Goal: Information Seeking & Learning: Learn about a topic

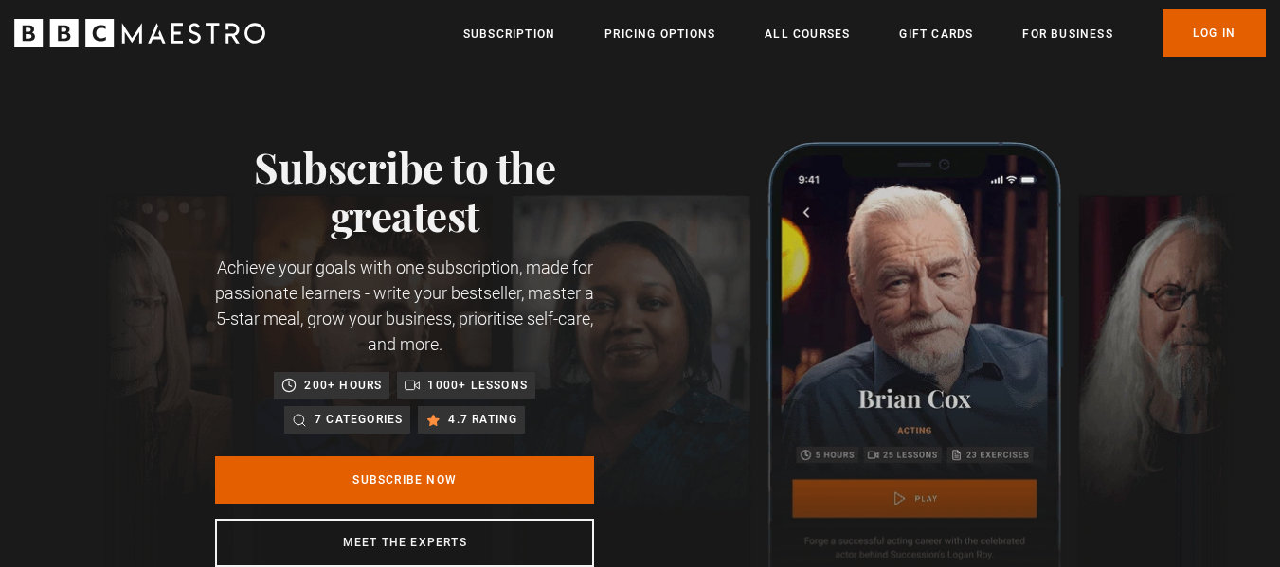
scroll to position [0, 149]
click at [1206, 31] on link "Log In" at bounding box center [1213, 32] width 103 height 47
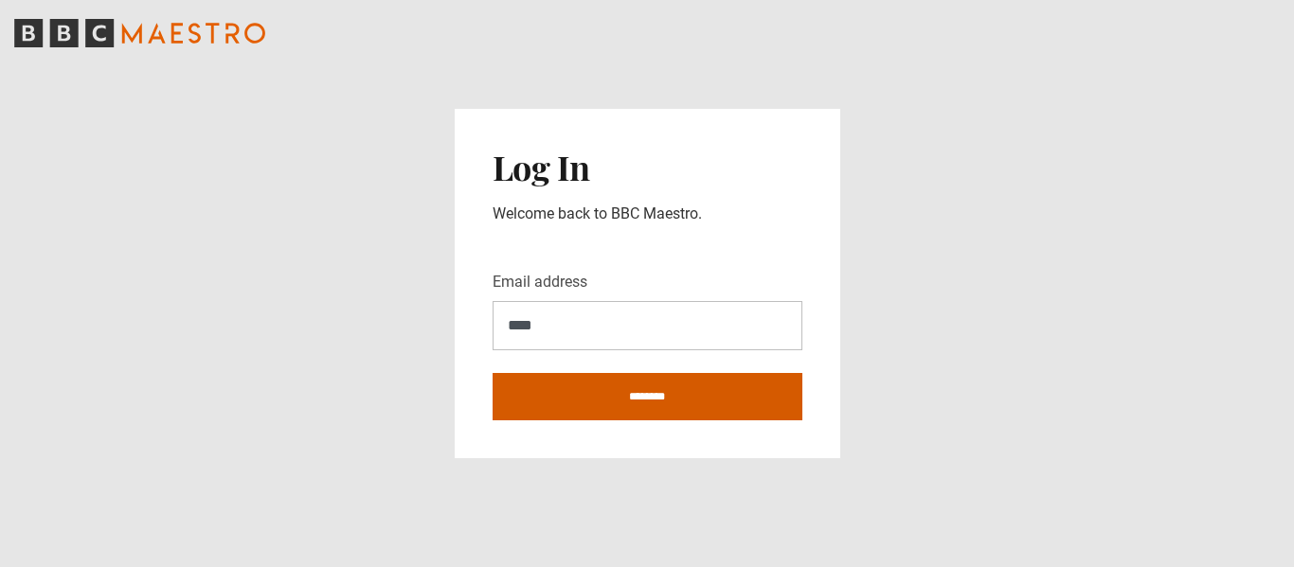
type input "**********"
click at [660, 401] on input "********" at bounding box center [648, 396] width 310 height 47
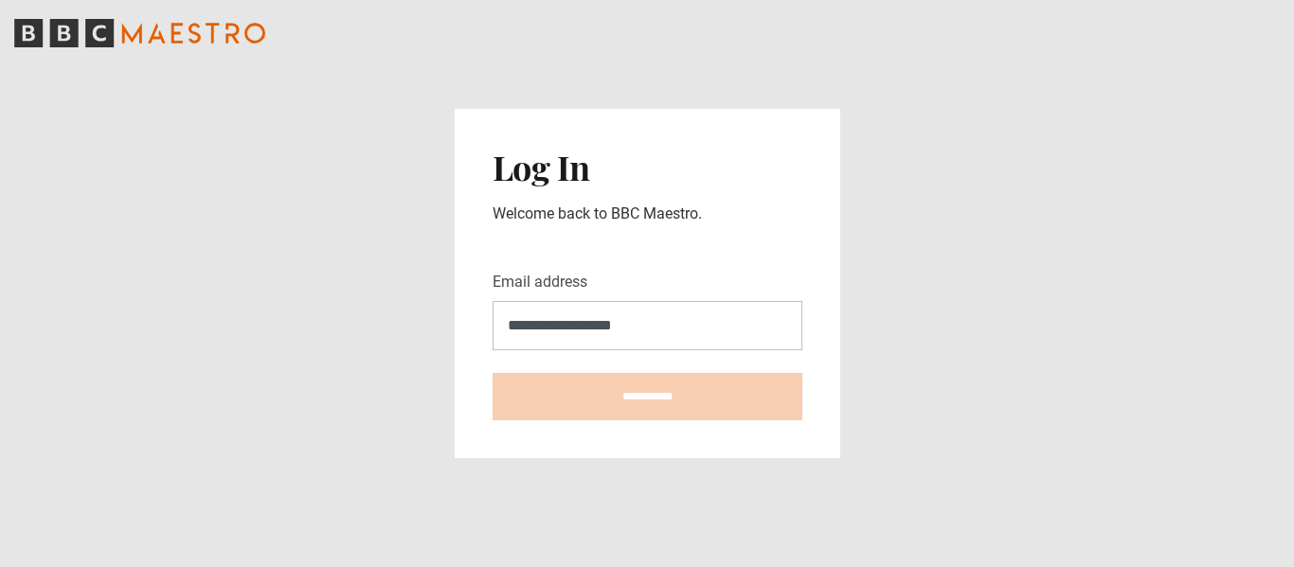
type input "**********"
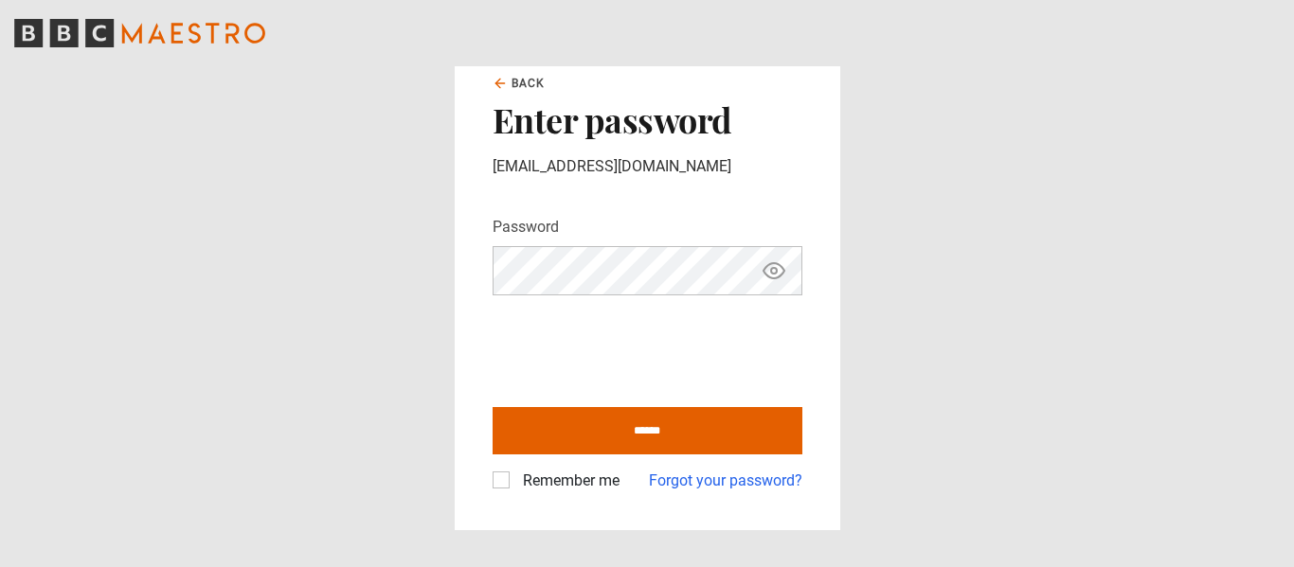
click at [515, 480] on label "Remember me" at bounding box center [567, 481] width 104 height 23
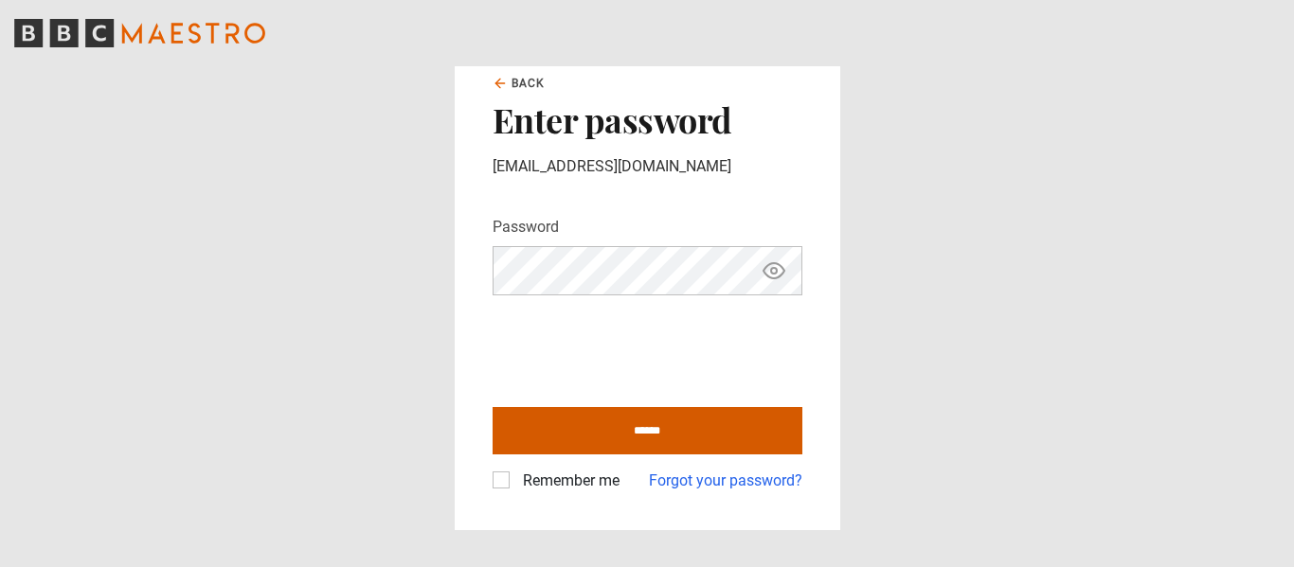
click at [664, 441] on input "******" at bounding box center [648, 430] width 310 height 47
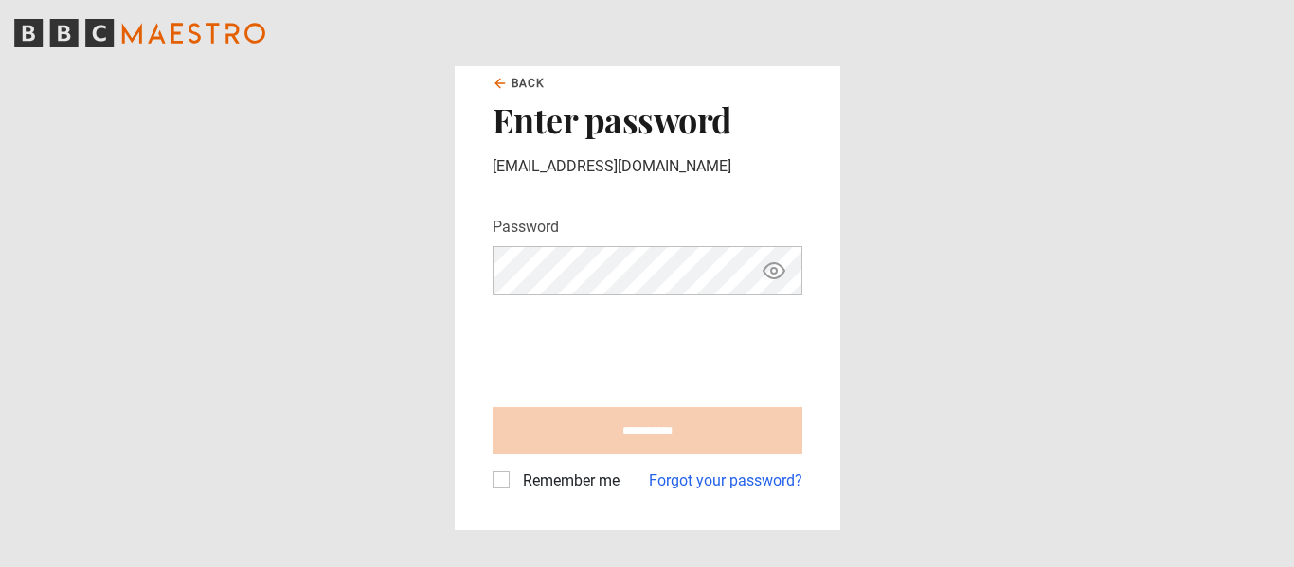
type input "**********"
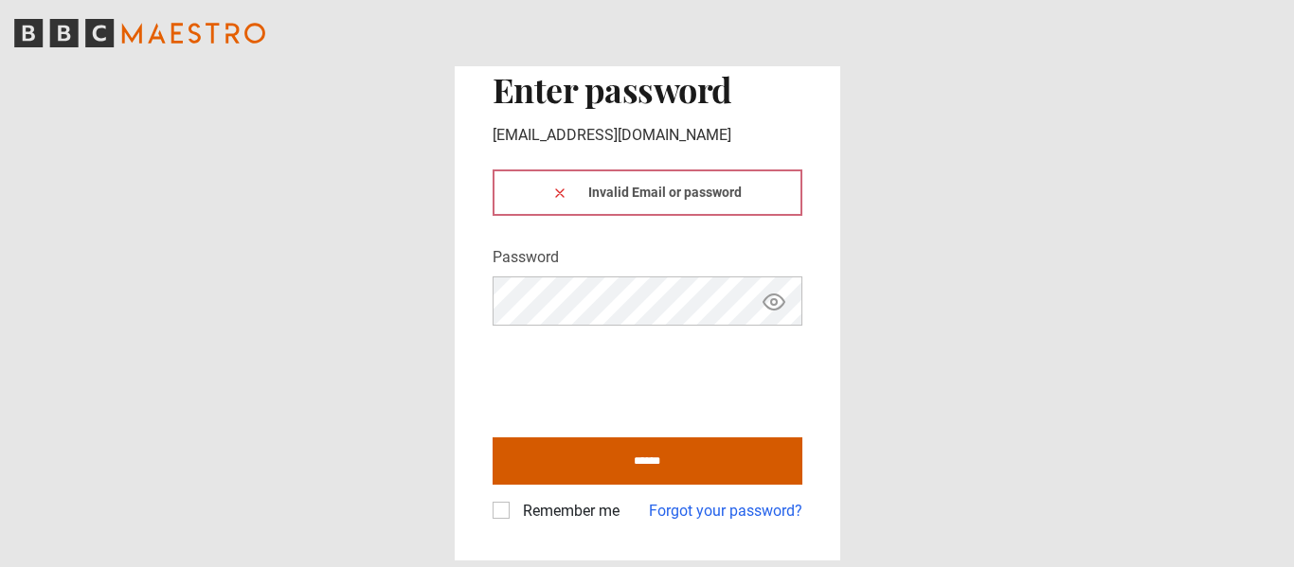
click at [653, 470] on input "******" at bounding box center [648, 461] width 310 height 47
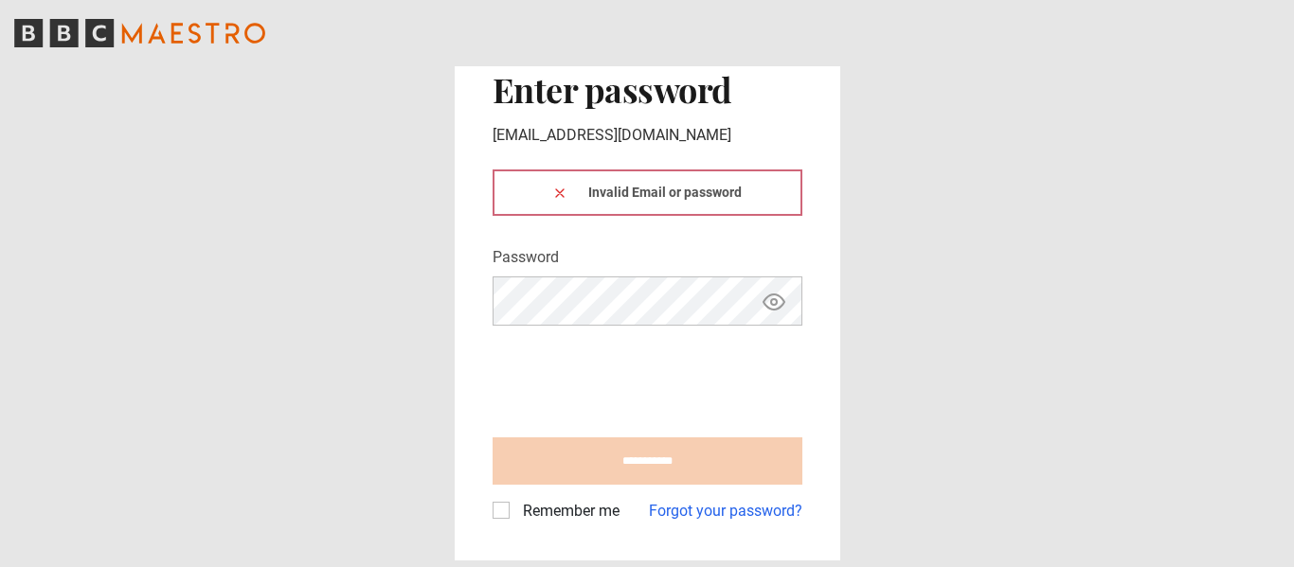
type input "**********"
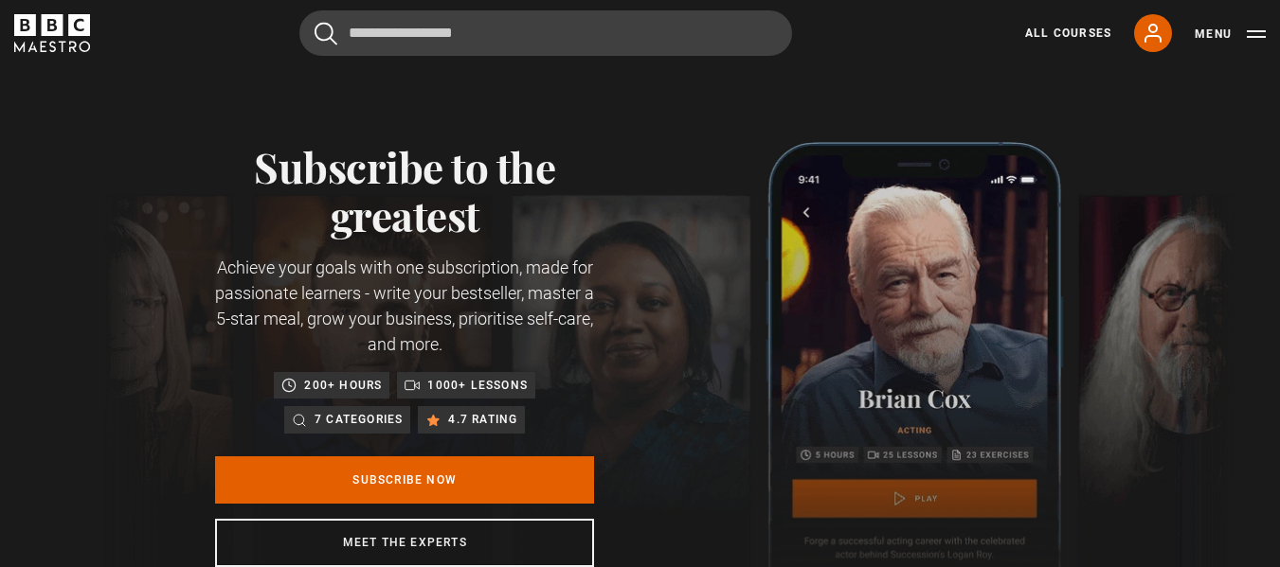
scroll to position [0, 248]
click at [1152, 45] on link "My Account" at bounding box center [1153, 33] width 38 height 38
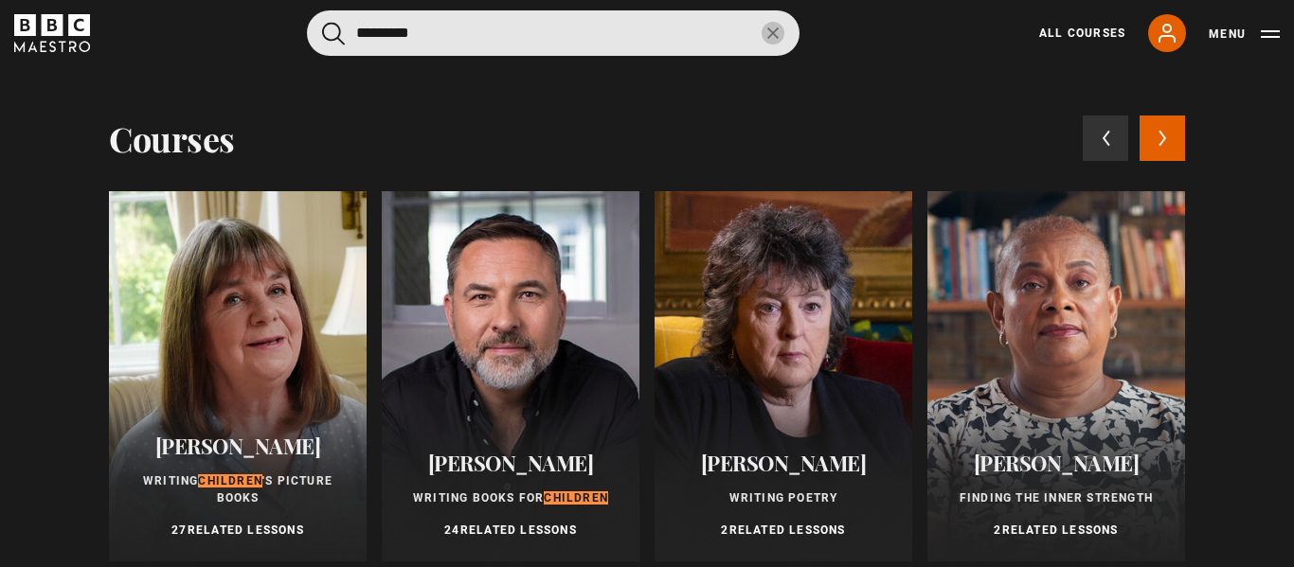
type input "********"
click at [188, 327] on div at bounding box center [238, 376] width 258 height 370
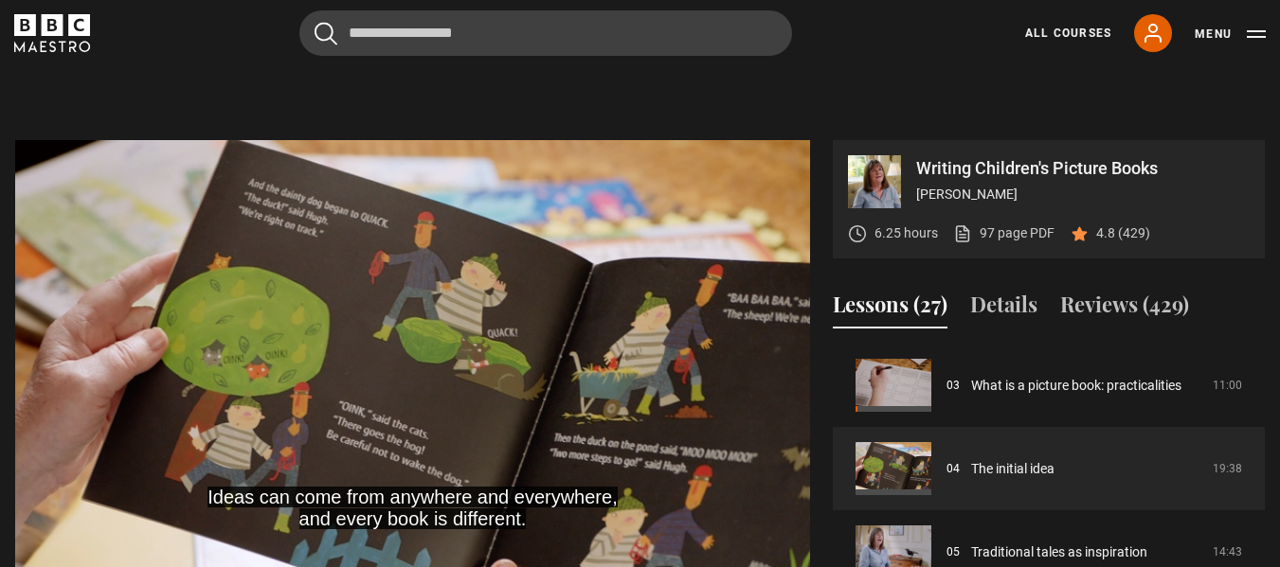
scroll to position [689, 0]
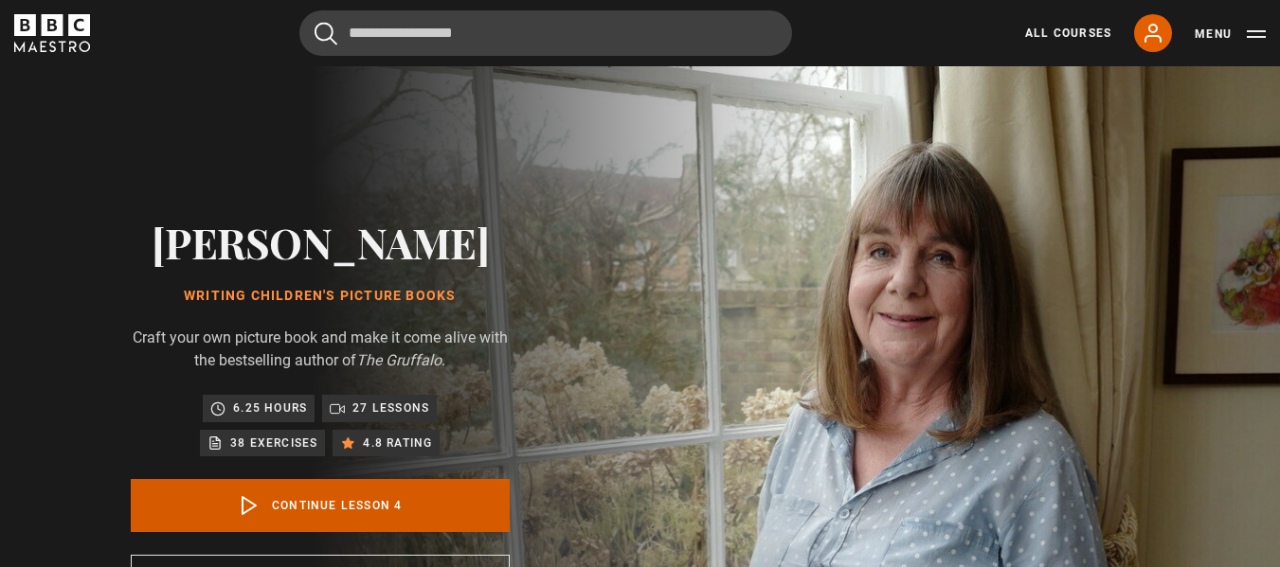
scroll to position [250, 0]
click at [236, 503] on link "Continue lesson 4" at bounding box center [320, 505] width 379 height 53
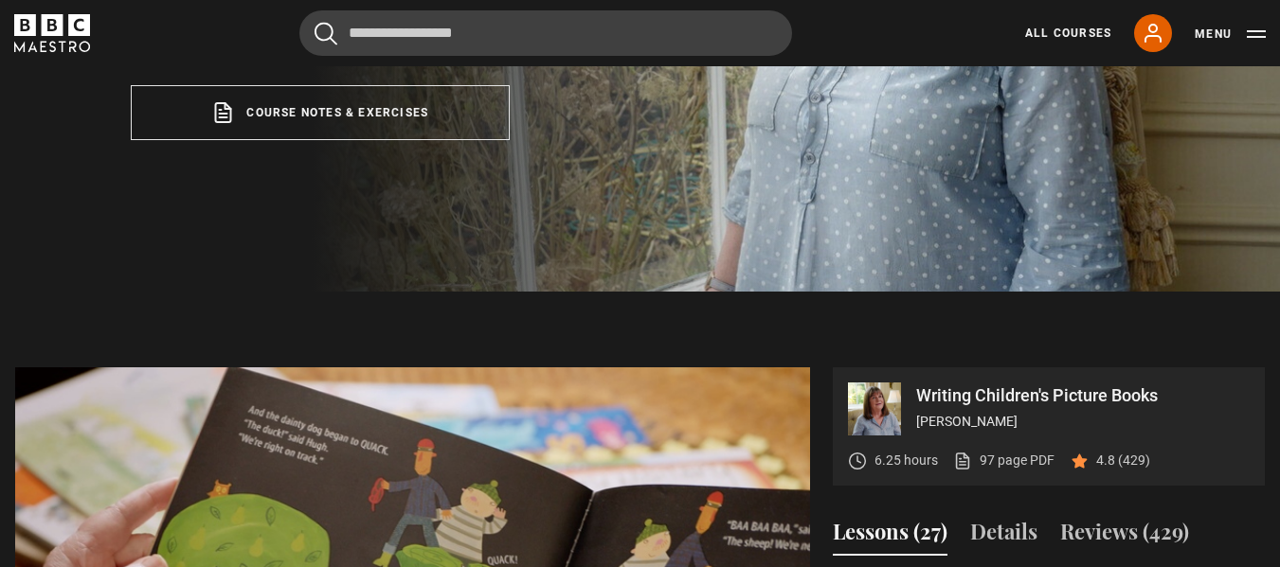
scroll to position [762, 0]
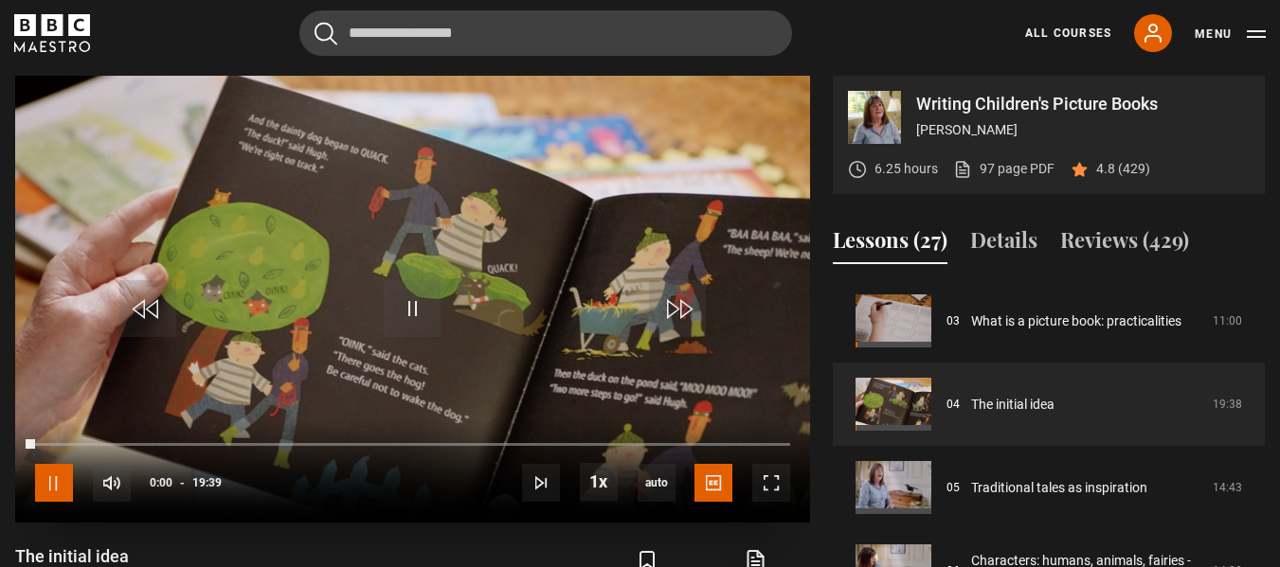
click at [59, 491] on span "Video Player" at bounding box center [54, 483] width 38 height 38
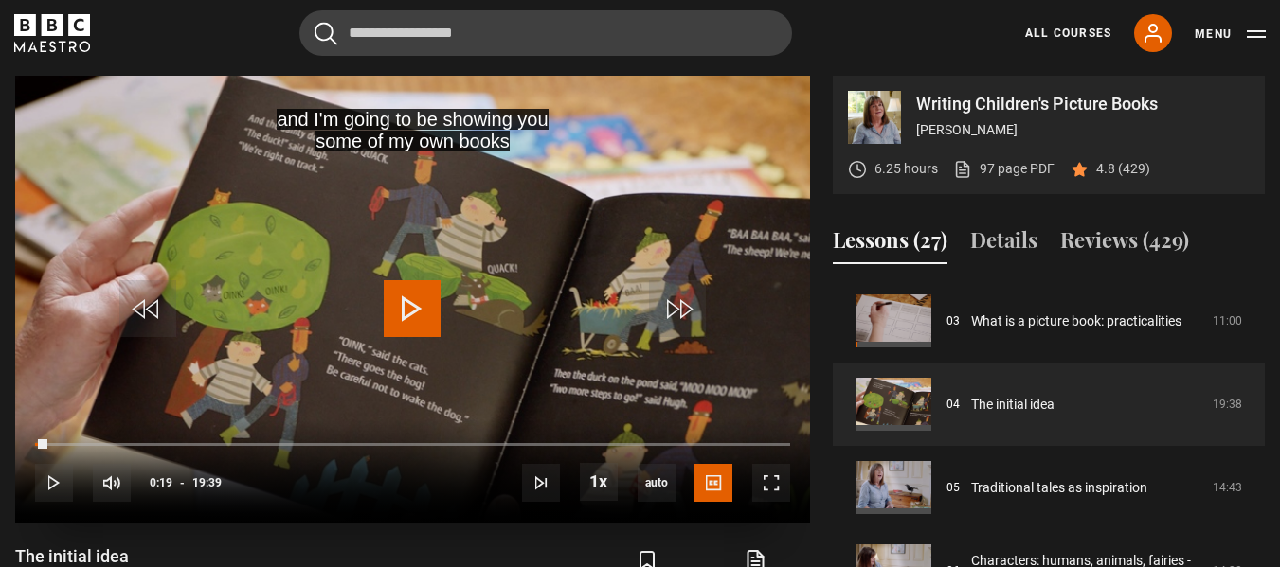
click at [420, 308] on span "Video Player" at bounding box center [412, 308] width 57 height 57
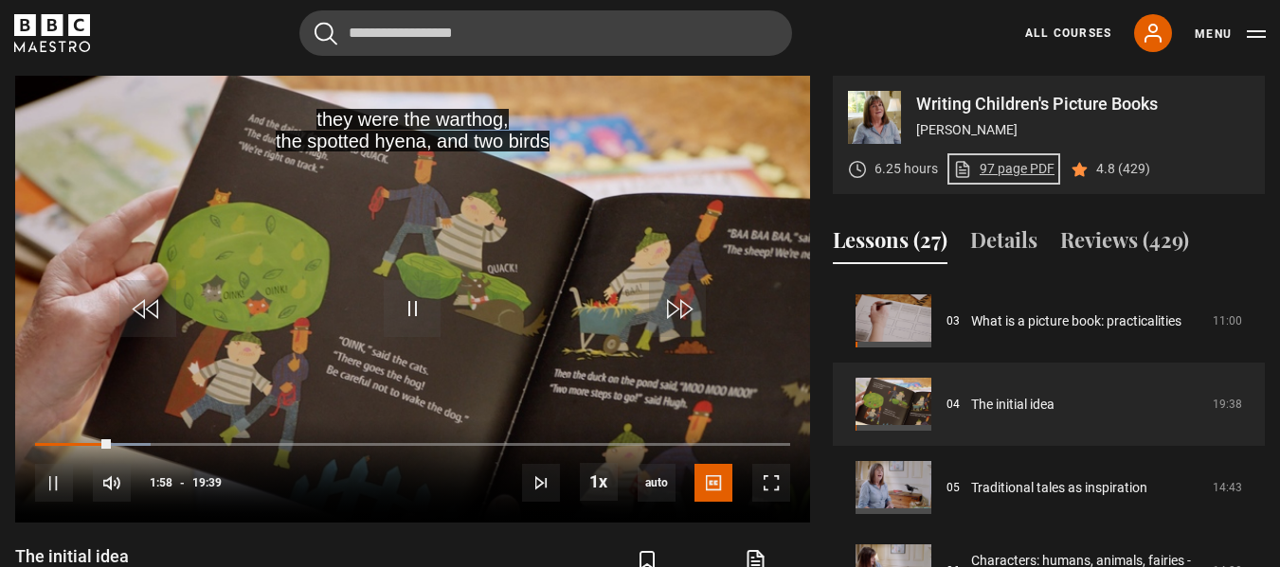
click at [995, 169] on link "97 page PDF (opens in new tab)" at bounding box center [1003, 169] width 101 height 20
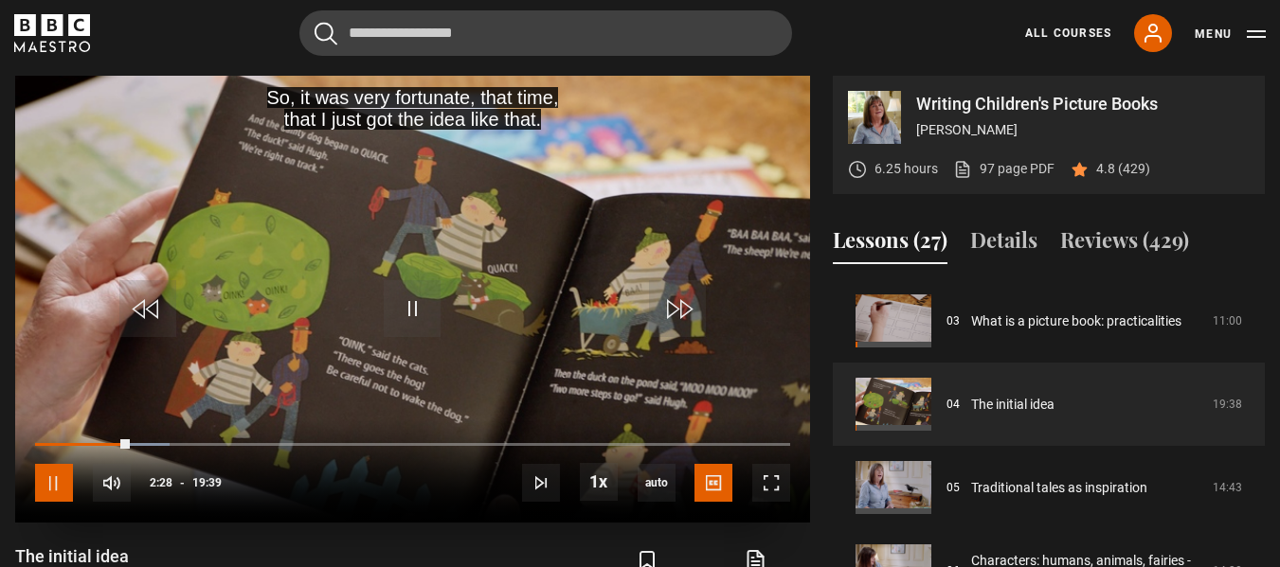
click at [58, 477] on span "Video Player" at bounding box center [54, 483] width 38 height 38
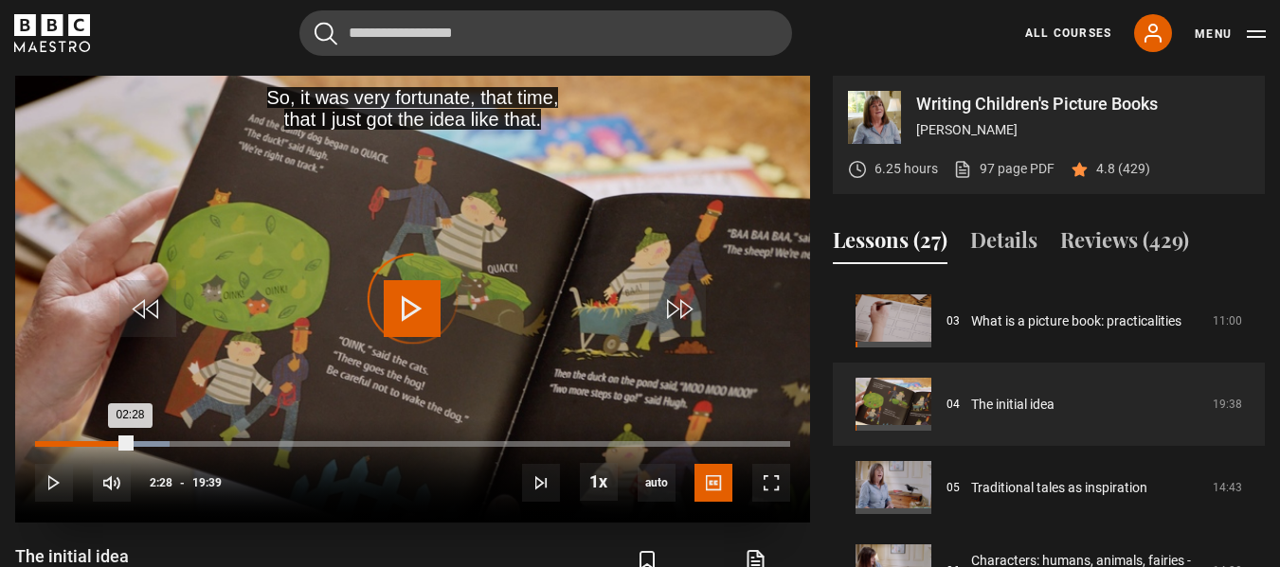
click at [36, 444] on div "00:00" at bounding box center [36, 444] width 3 height 6
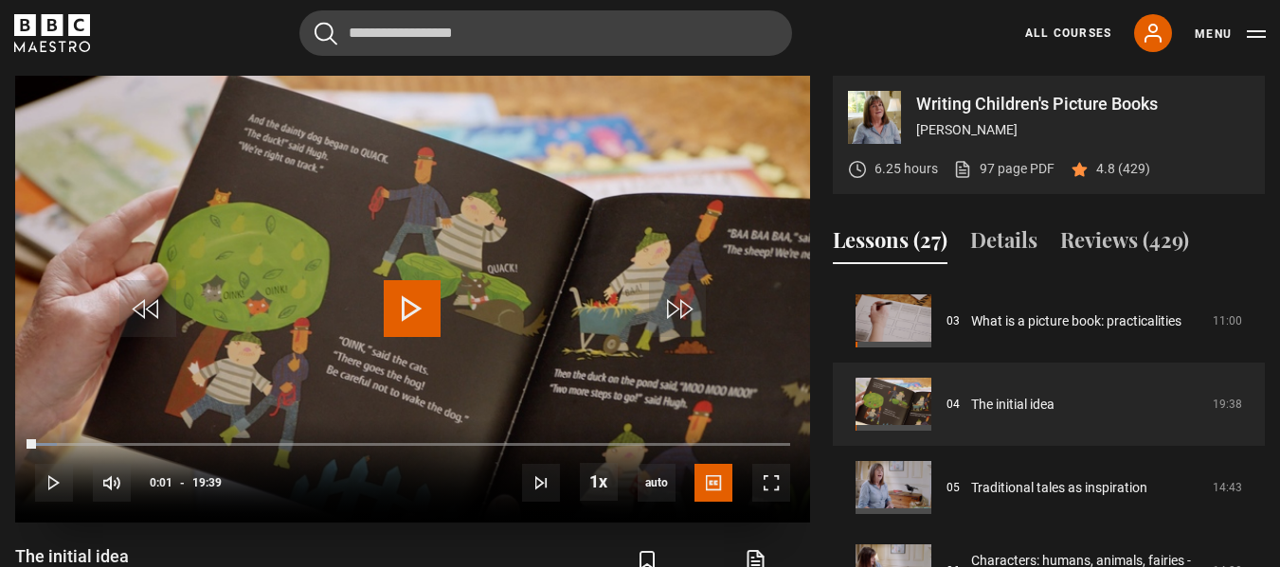
click at [417, 313] on span "Video Player" at bounding box center [412, 308] width 57 height 57
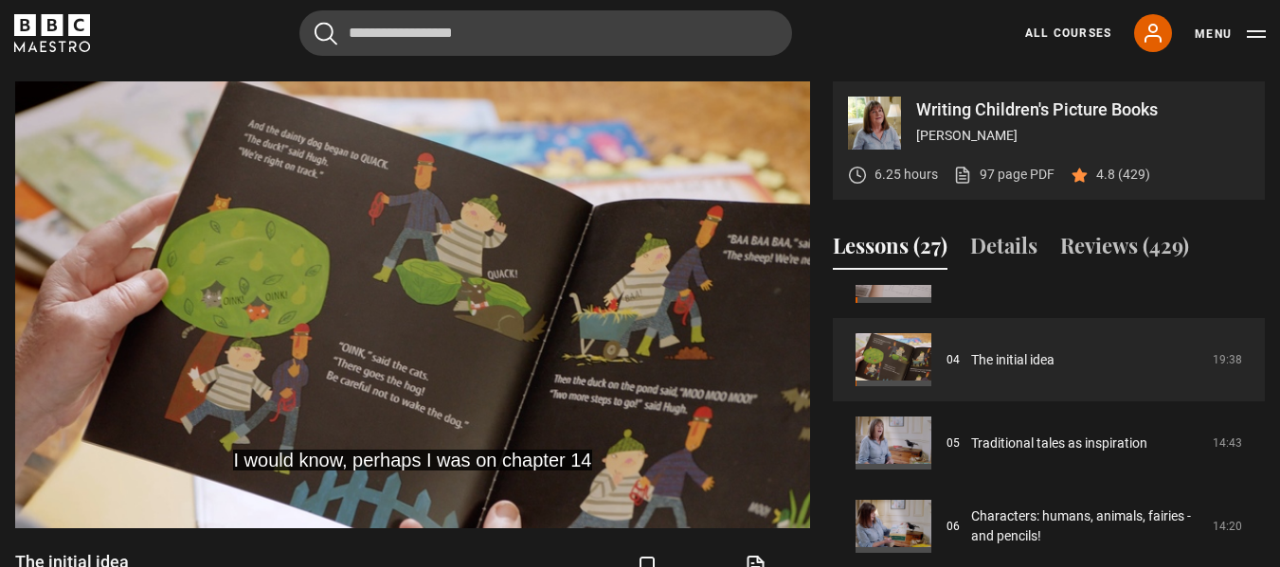
scroll to position [303, 0]
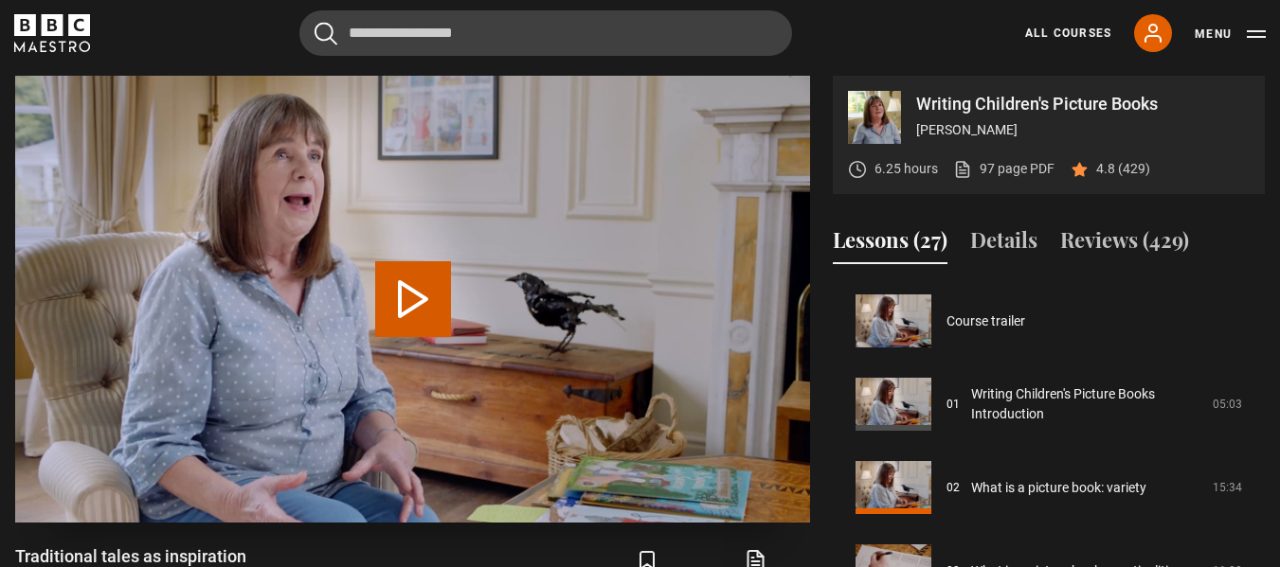
scroll to position [333, 0]
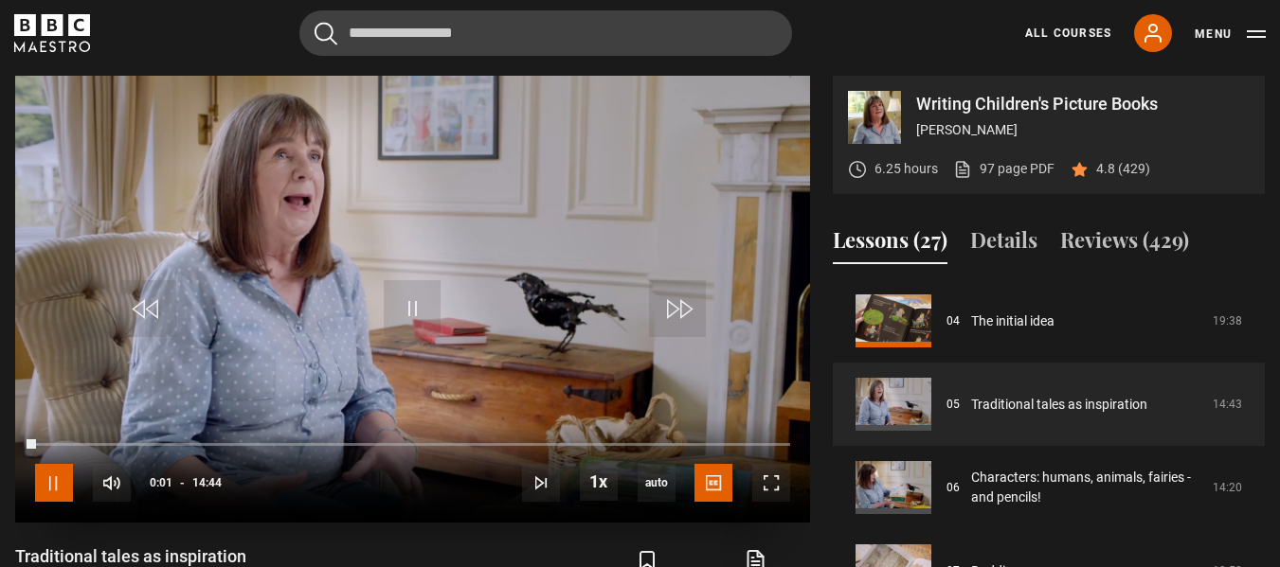
click at [52, 482] on span "Video Player" at bounding box center [54, 483] width 38 height 38
click at [49, 479] on span "Video Player" at bounding box center [54, 483] width 38 height 38
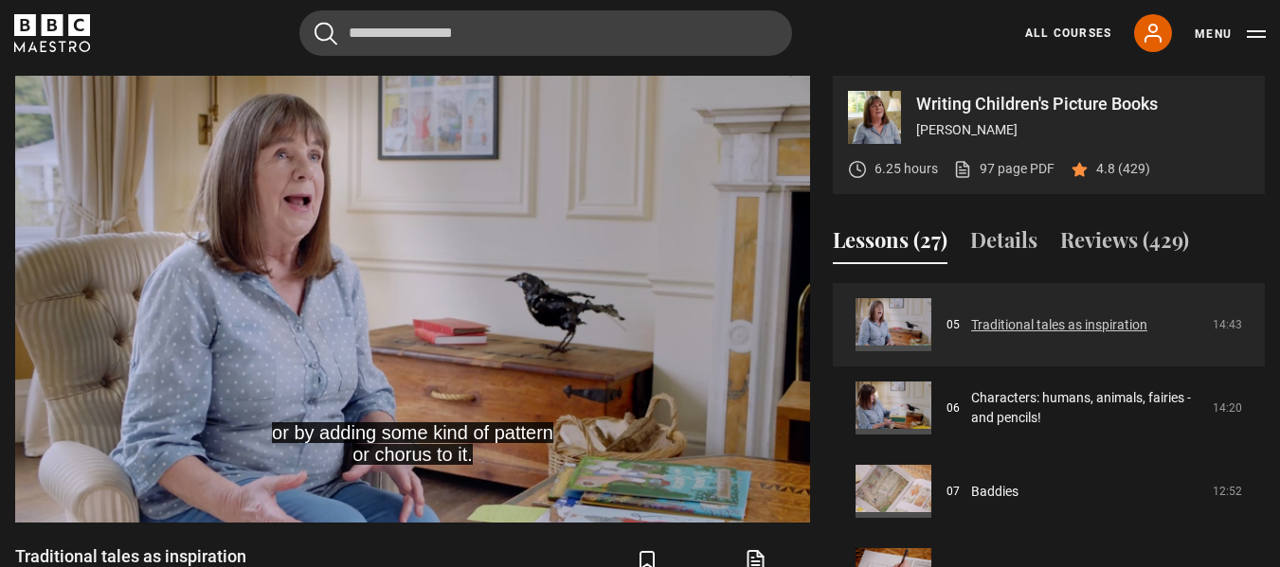
scroll to position [414, 0]
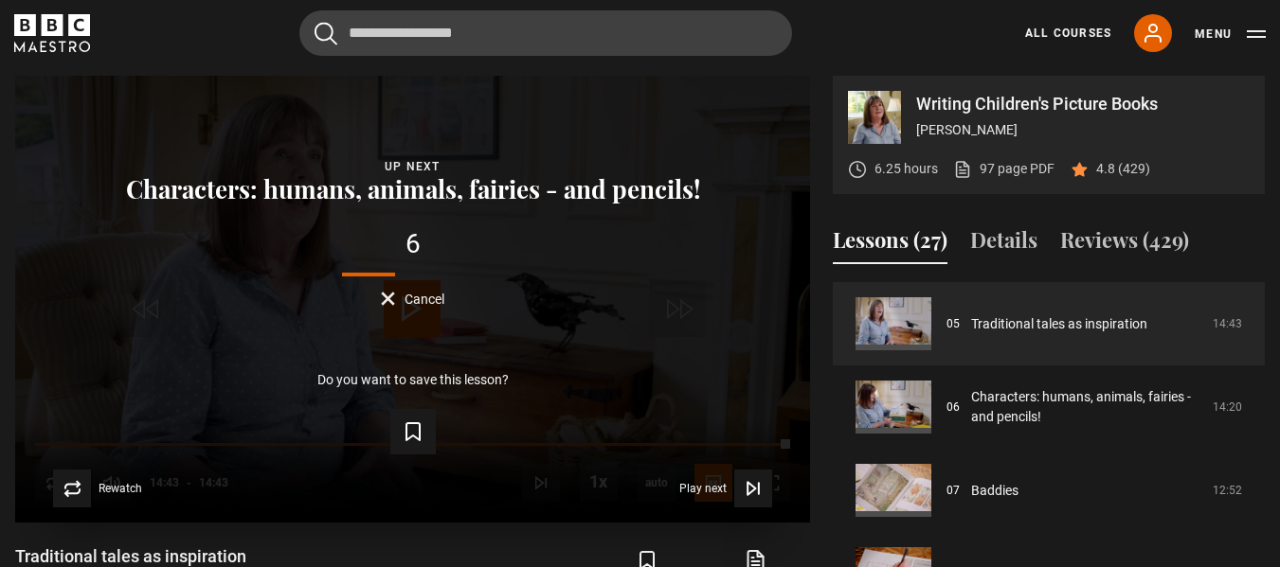
click at [390, 292] on button "Cancel" at bounding box center [412, 299] width 63 height 14
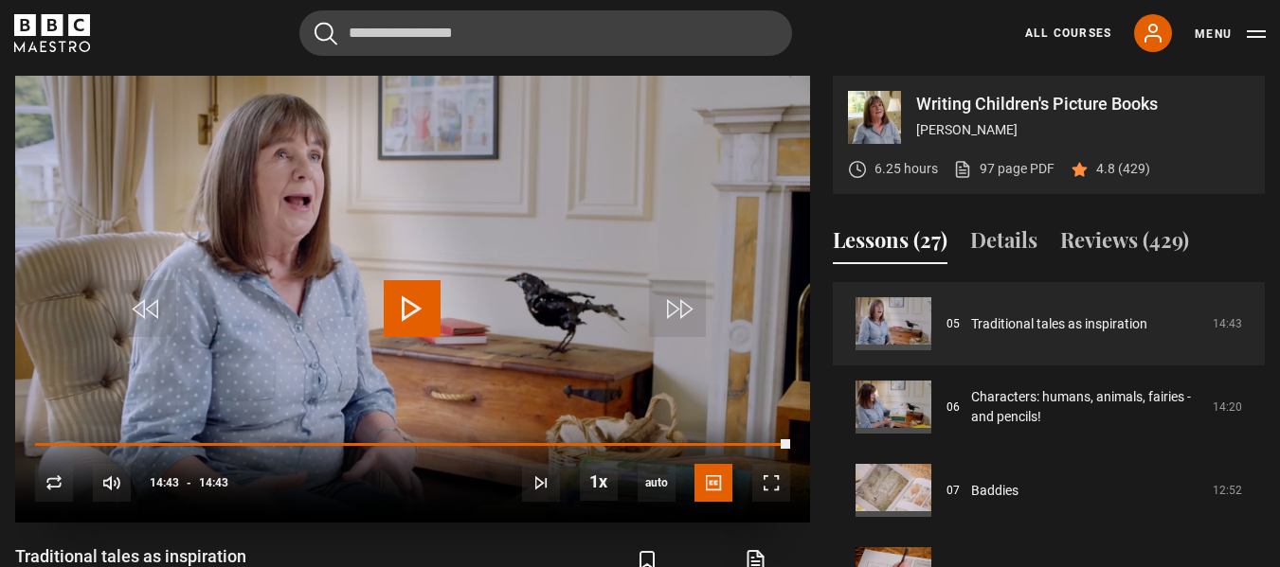
click at [294, 374] on video "Video Player" at bounding box center [412, 299] width 795 height 447
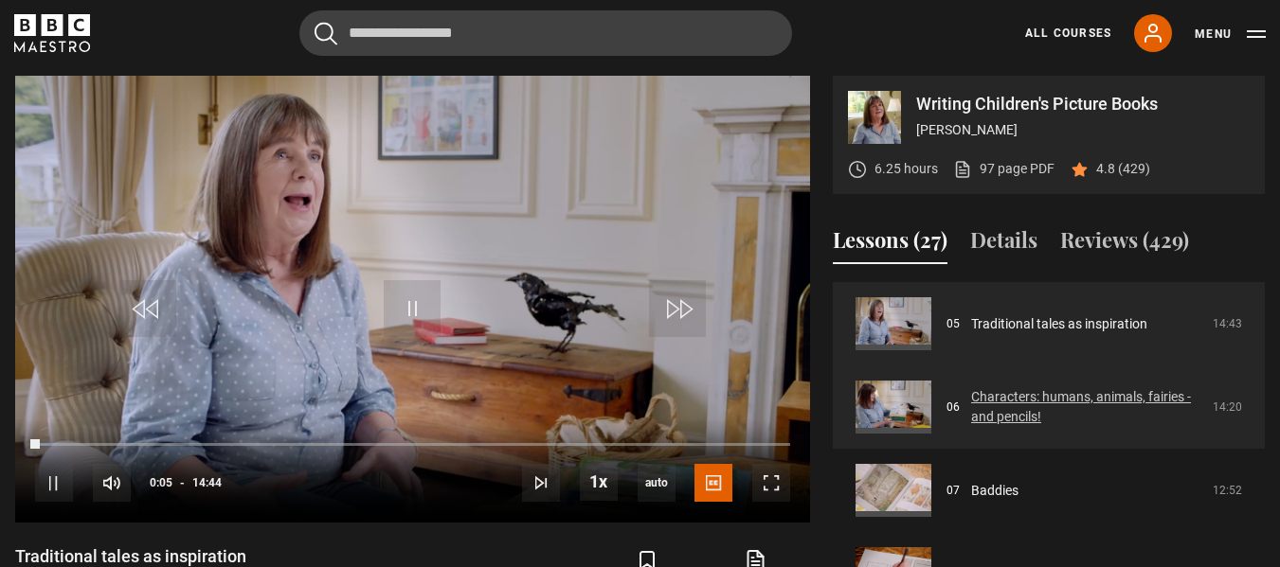
click at [1048, 403] on link "Characters: humans, animals, fairies - and pencils!" at bounding box center [1086, 407] width 230 height 40
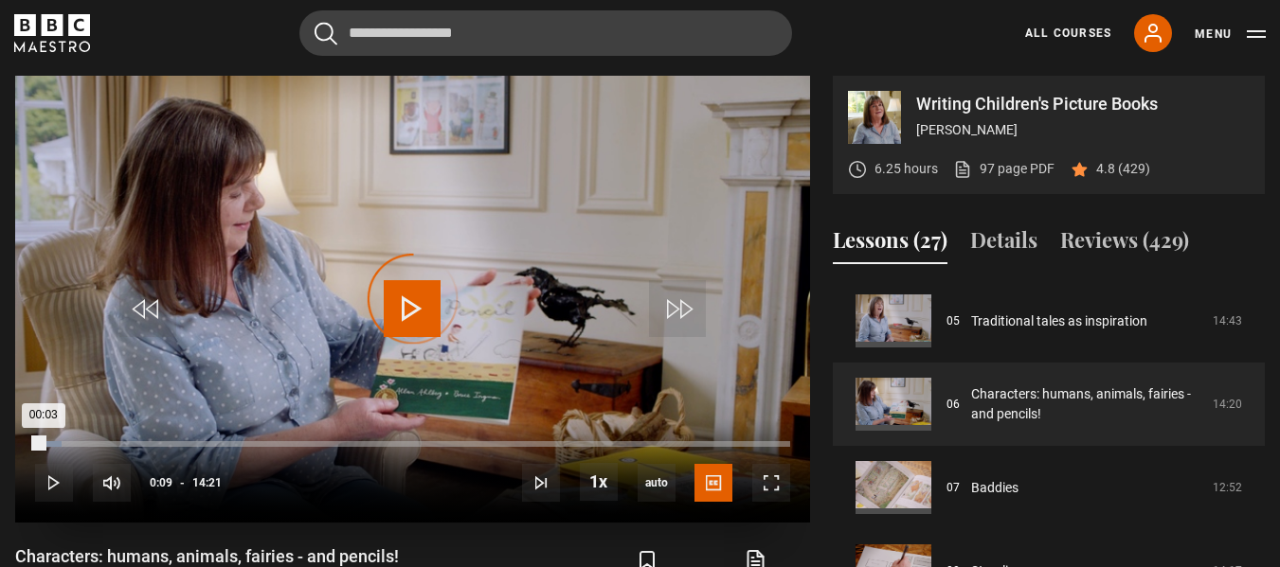
click at [36, 445] on div "00:03" at bounding box center [39, 444] width 9 height 6
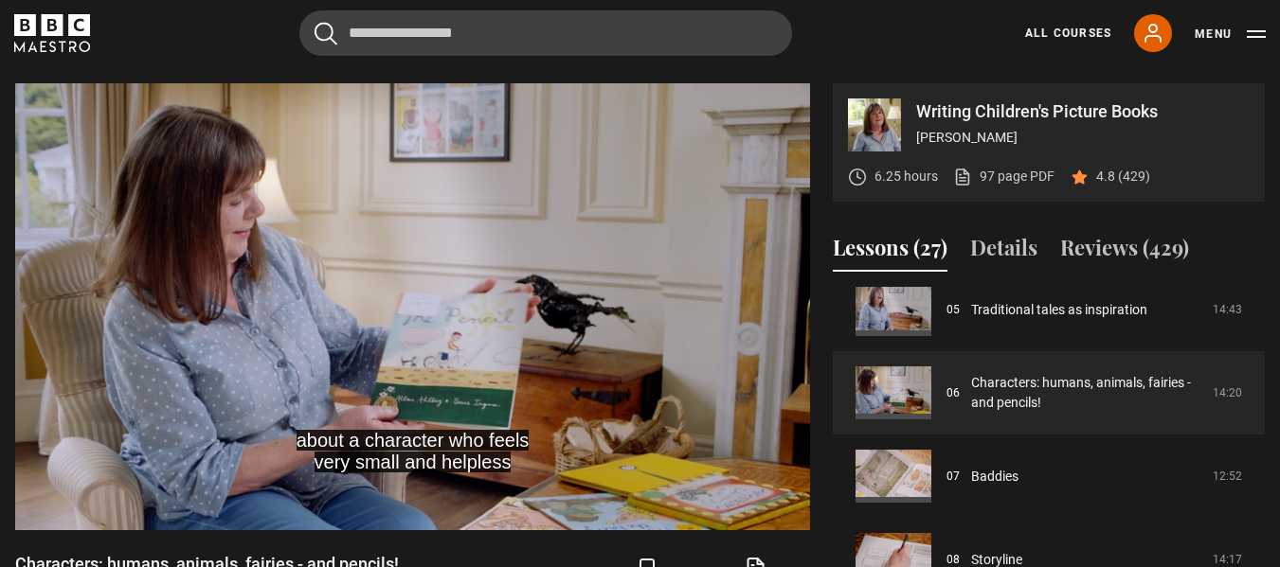
scroll to position [437, 0]
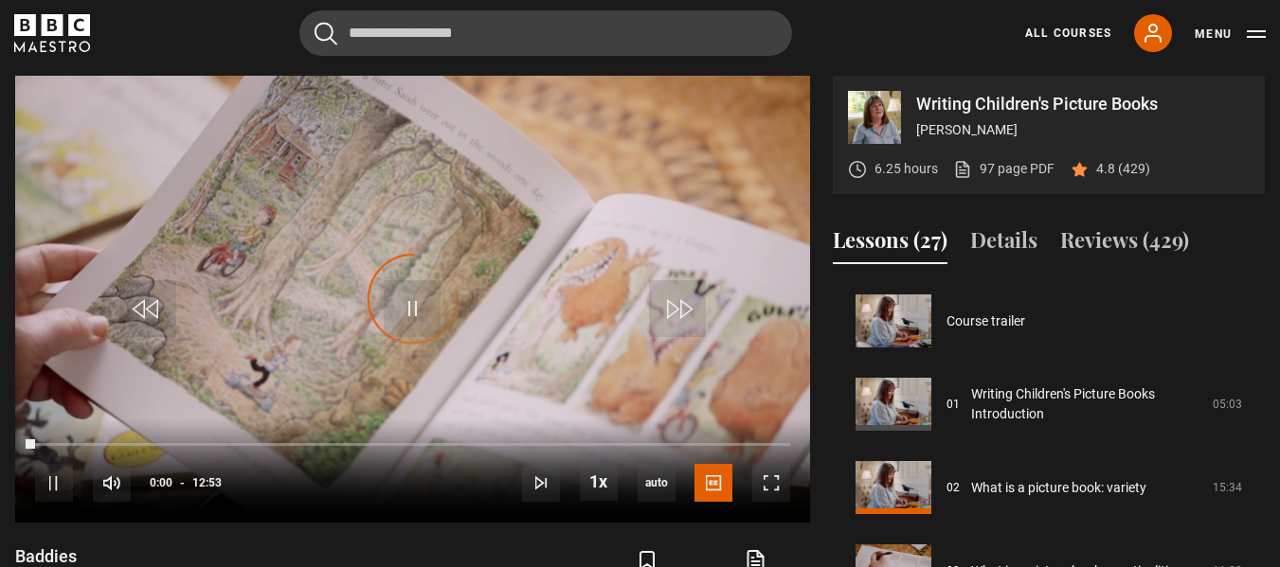
scroll to position [500, 0]
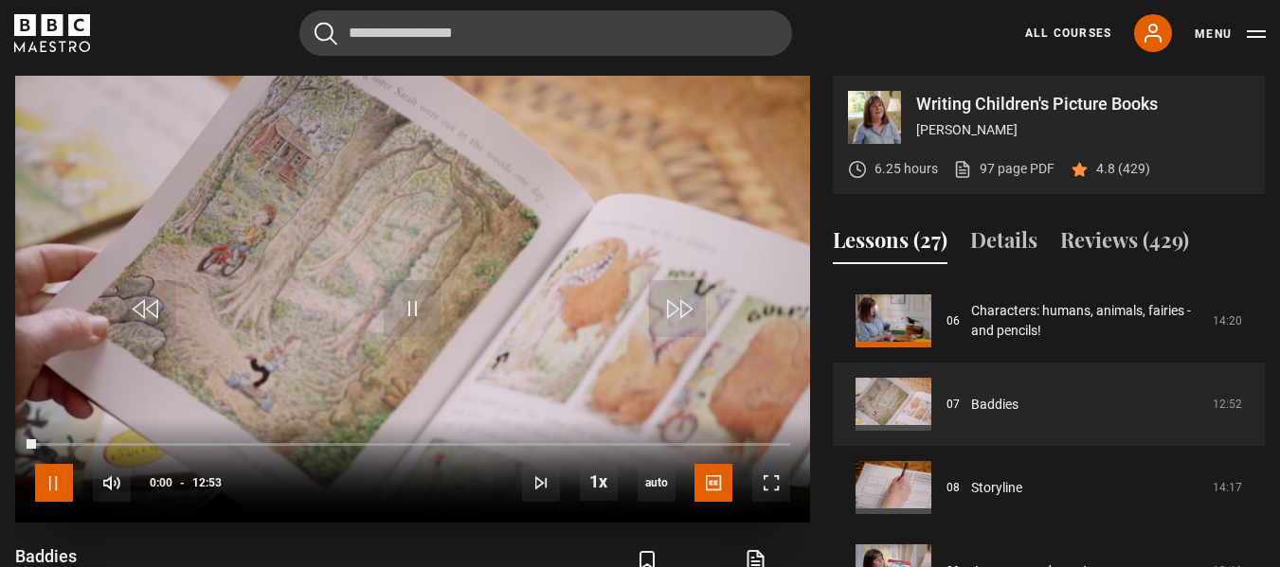
click at [49, 483] on span "Video Player" at bounding box center [54, 483] width 38 height 38
click at [51, 482] on span "Video Player" at bounding box center [54, 483] width 38 height 38
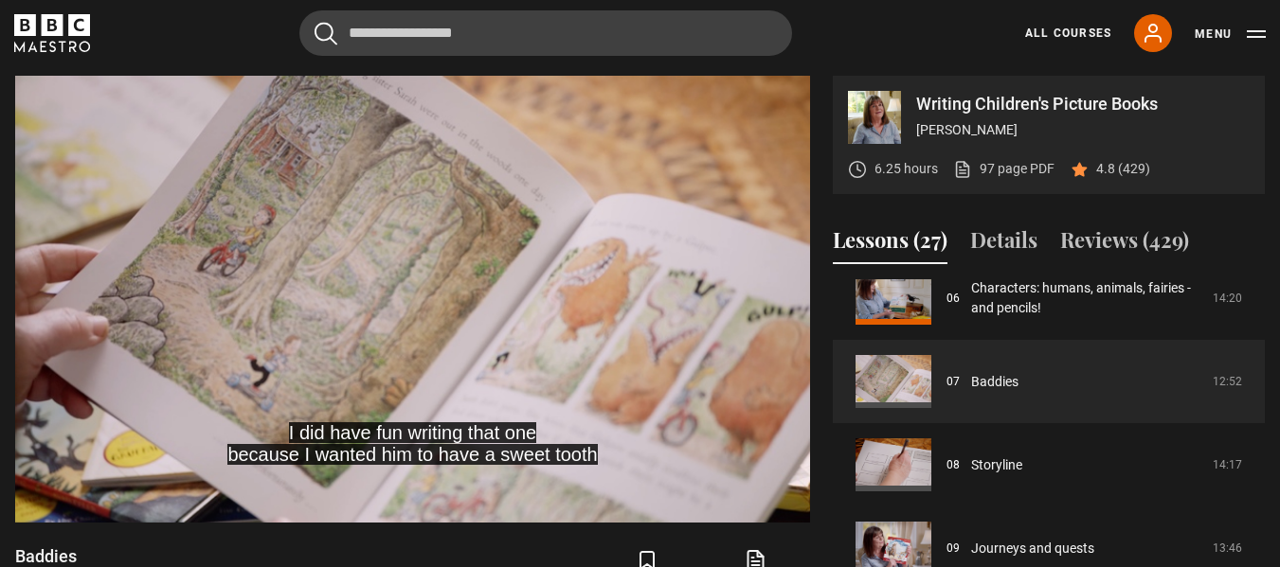
scroll to position [524, 0]
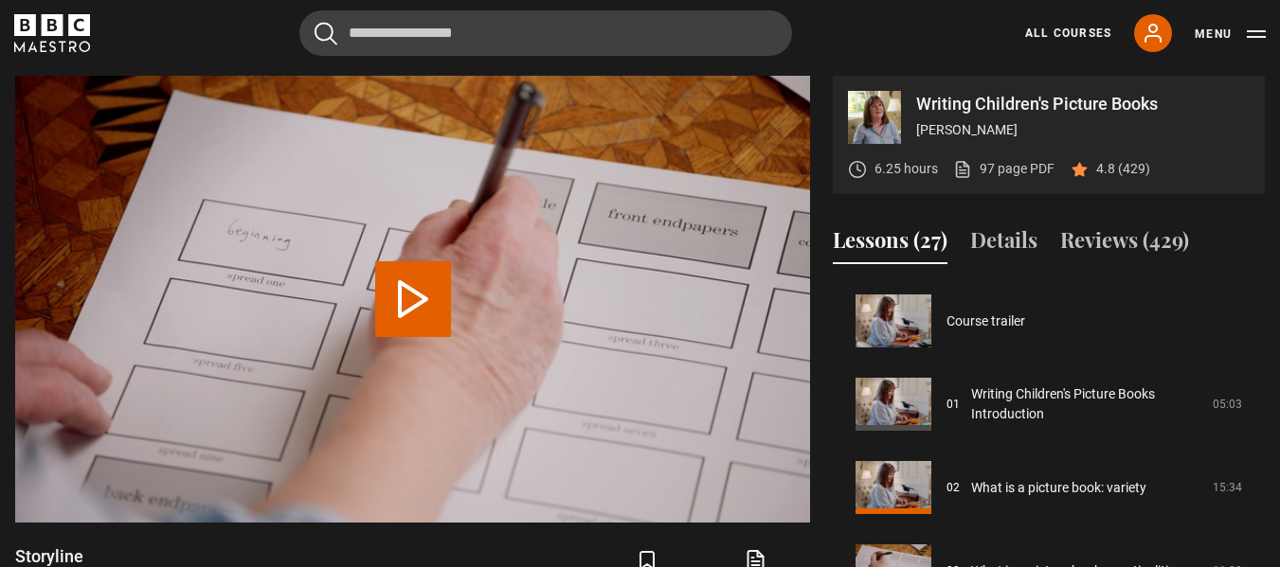
scroll to position [583, 0]
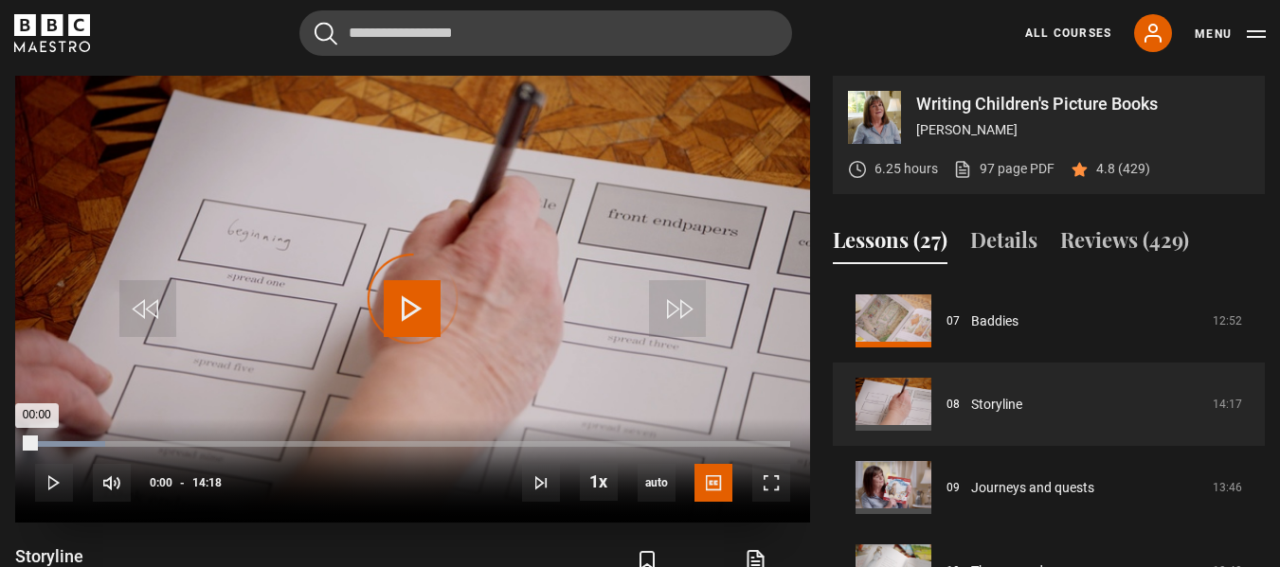
drag, startPoint x: 55, startPoint y: 442, endPoint x: 26, endPoint y: 443, distance: 29.4
click at [35, 443] on div "00:00" at bounding box center [35, 444] width 0 height 6
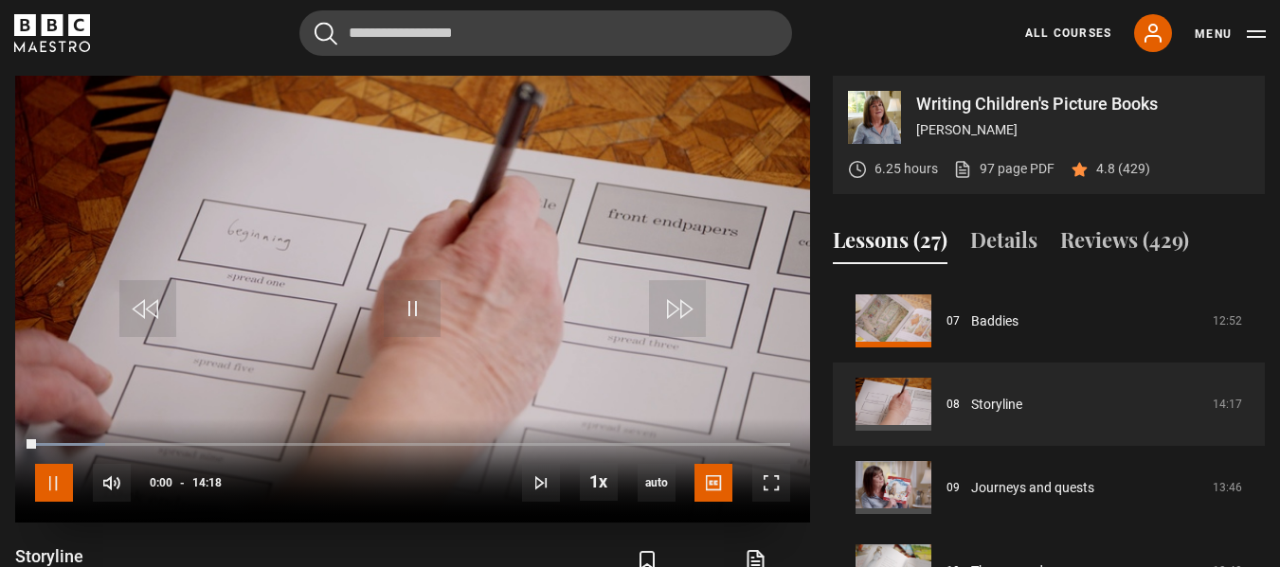
click at [53, 481] on span "Video Player" at bounding box center [54, 483] width 38 height 38
click at [48, 487] on span "Video Player" at bounding box center [54, 483] width 38 height 38
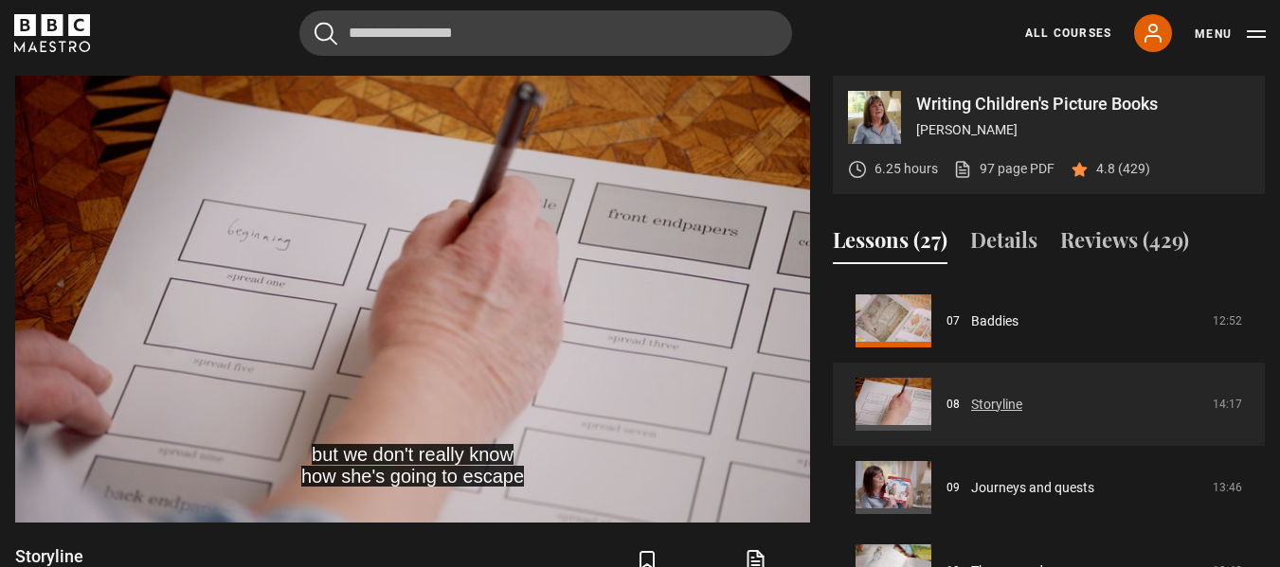
click at [1022, 415] on link "Storyline" at bounding box center [996, 405] width 51 height 20
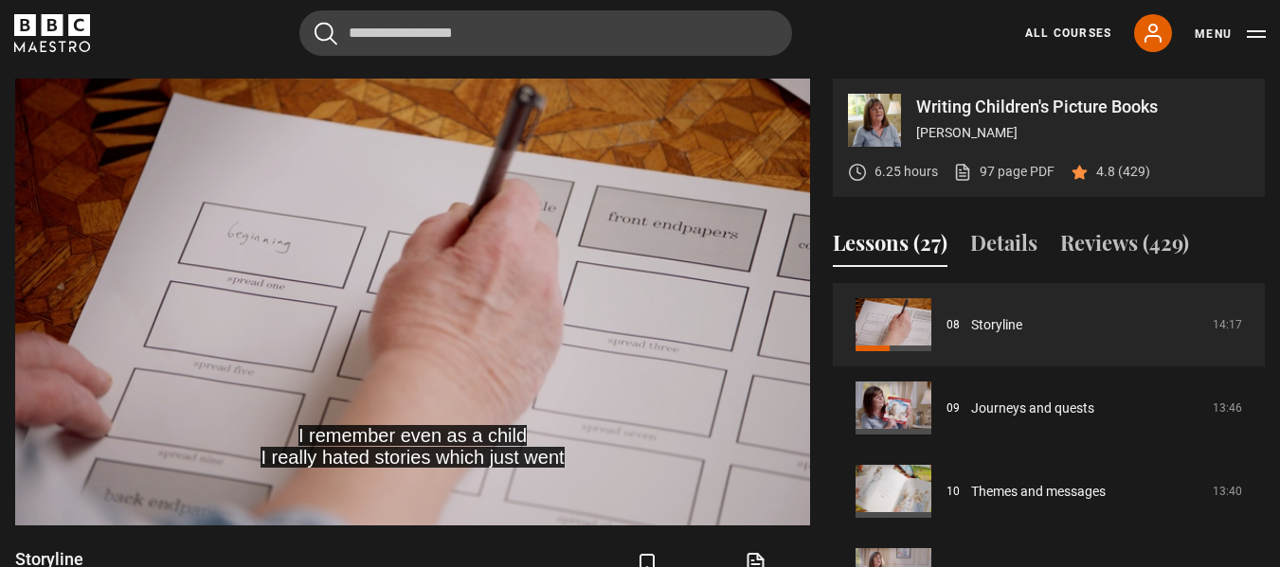
scroll to position [628, 0]
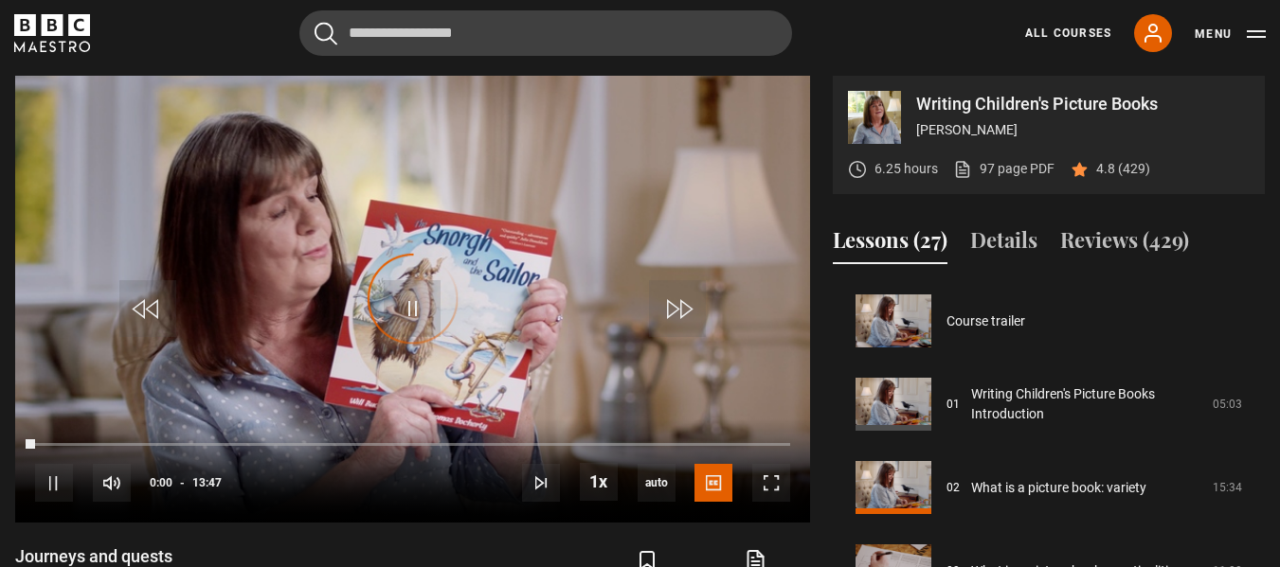
scroll to position [667, 0]
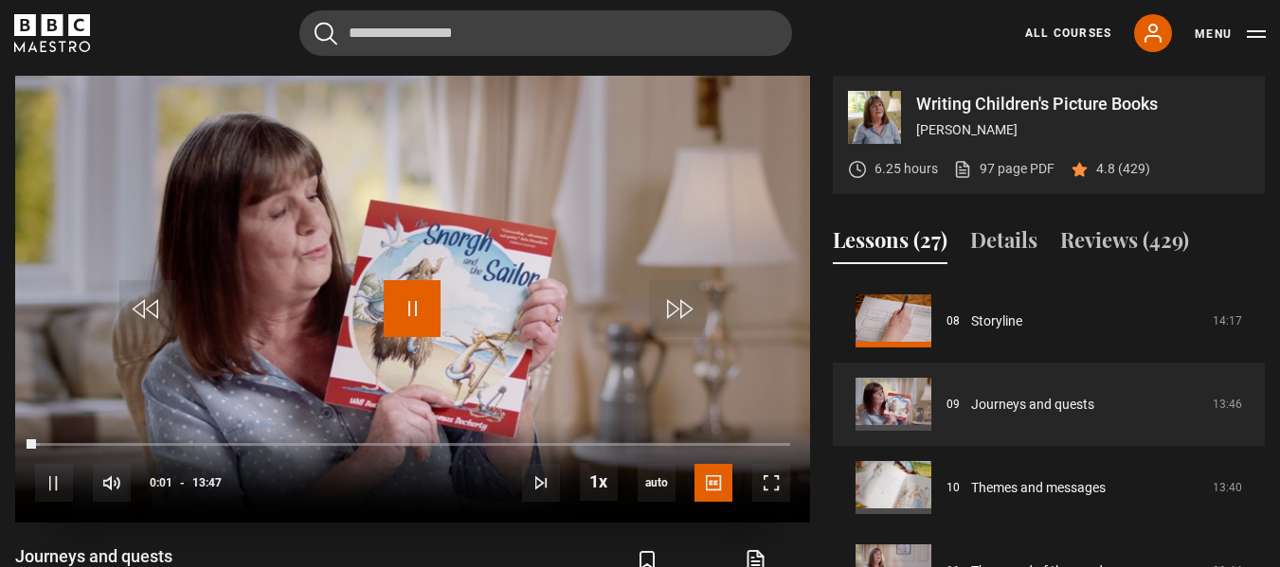
click at [410, 316] on span "Video Player" at bounding box center [412, 308] width 57 height 57
click at [1238, 34] on button "Menu" at bounding box center [1229, 34] width 71 height 19
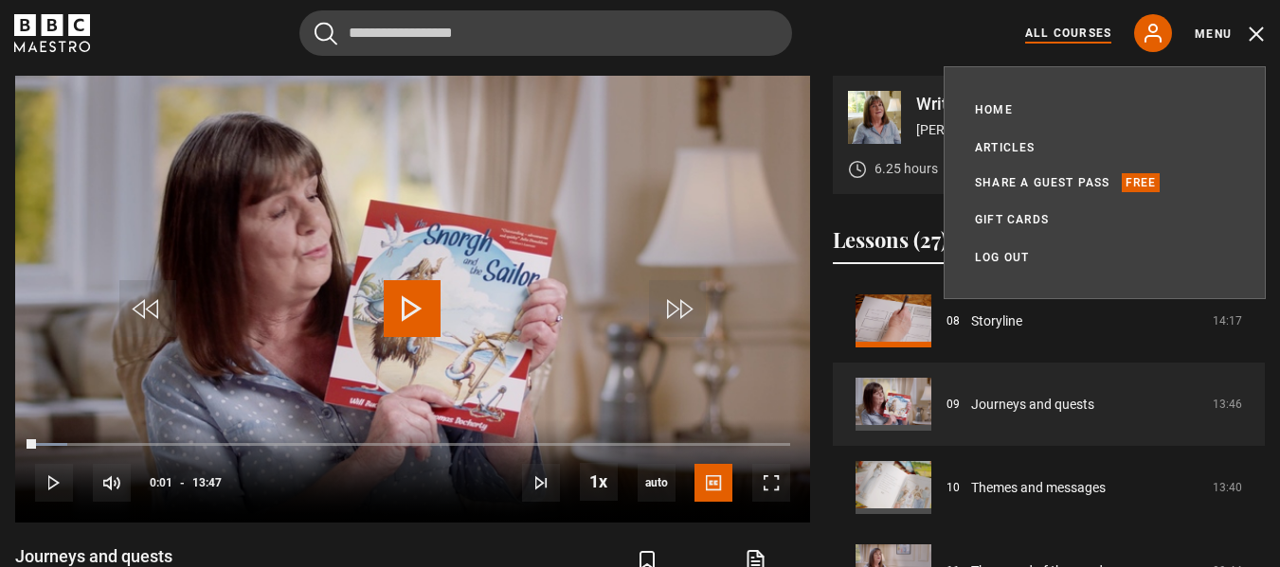
click at [1053, 36] on link "All Courses" at bounding box center [1068, 33] width 86 height 17
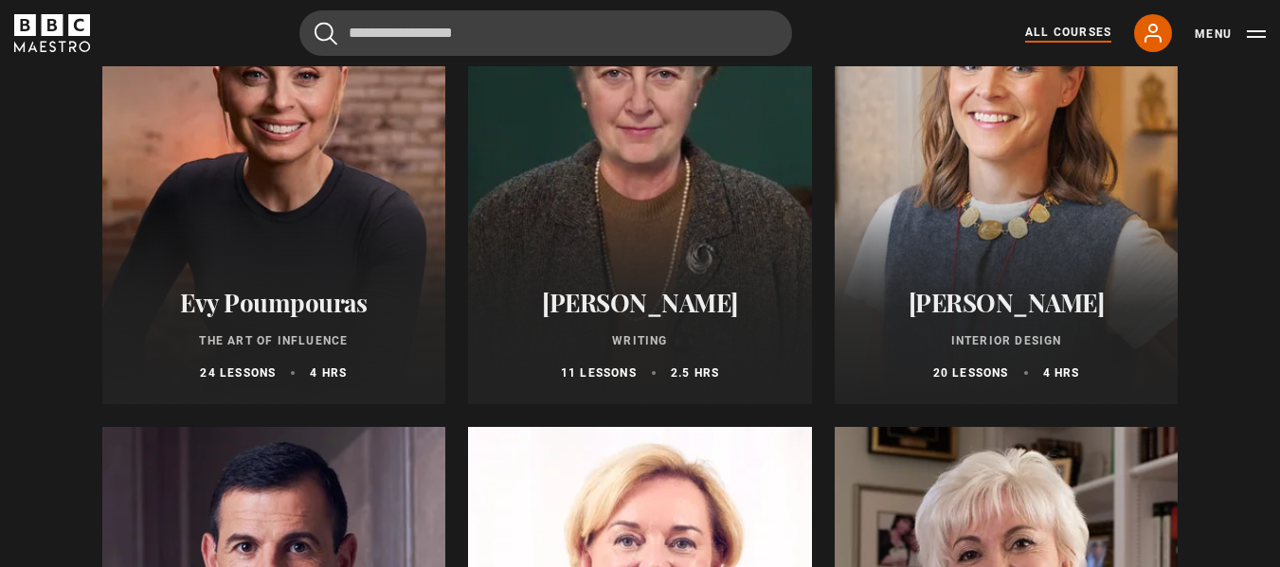
scroll to position [350, 0]
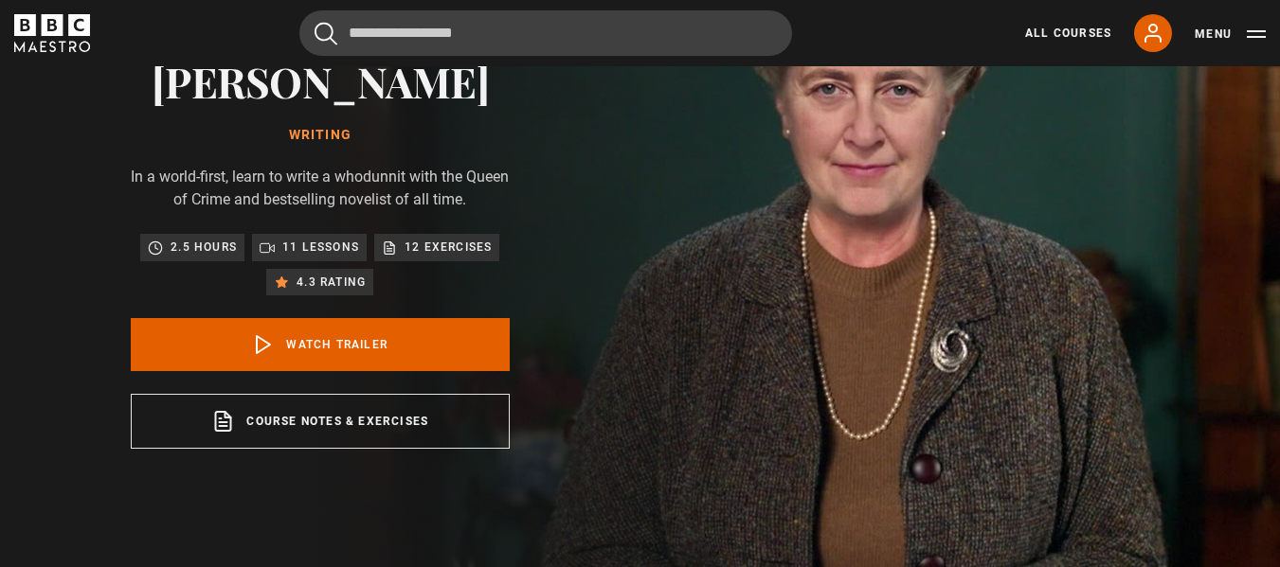
scroll to position [162, 0]
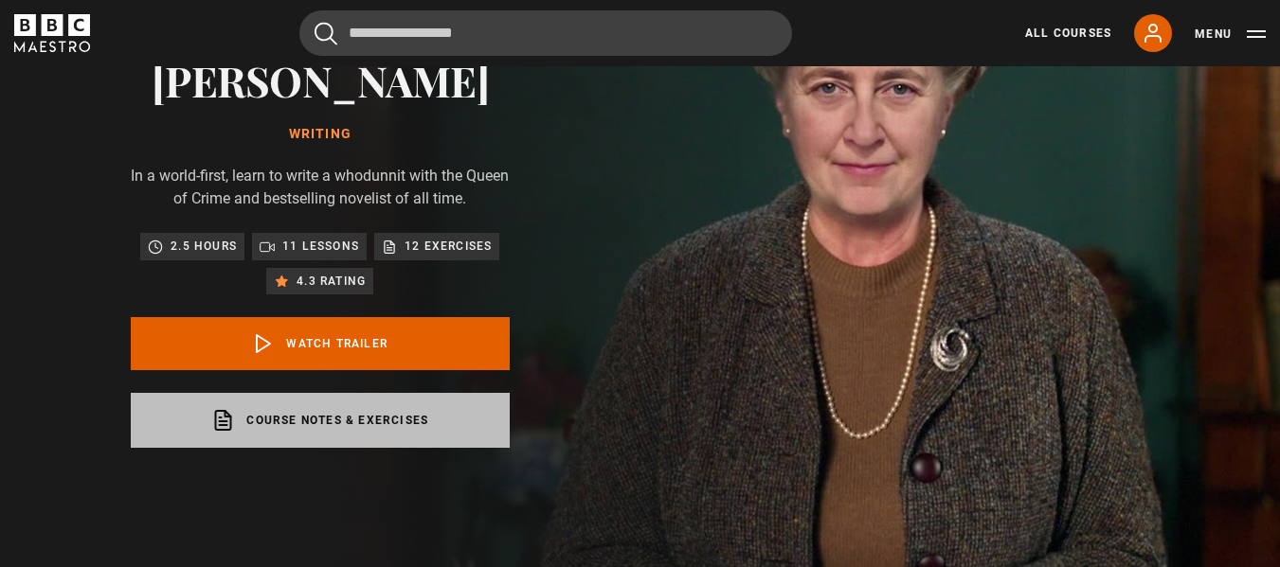
click at [397, 421] on link "Course notes & exercises opens in a new tab" at bounding box center [320, 420] width 379 height 55
